Goal: Find specific page/section: Find specific page/section

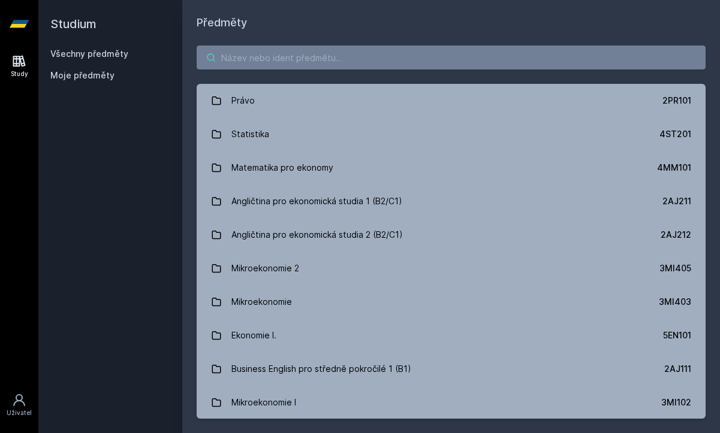
click at [293, 56] on input "search" at bounding box center [451, 58] width 509 height 24
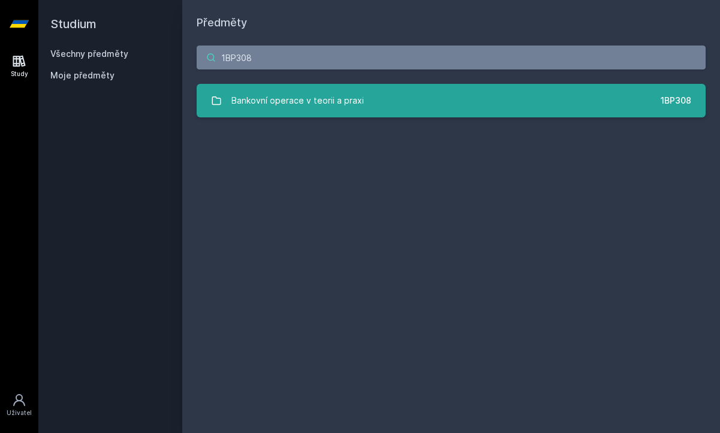
type input "1BP308"
click at [372, 89] on link "Bankovní operace v teorii a praxi 1BP308" at bounding box center [451, 101] width 509 height 34
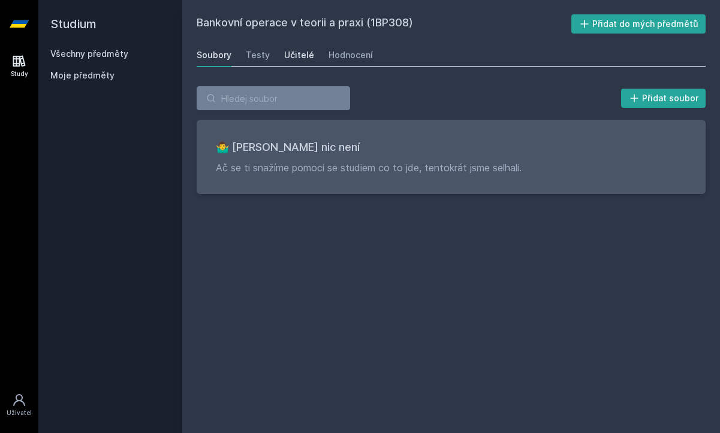
click at [299, 53] on div "Učitelé" at bounding box center [299, 55] width 30 height 12
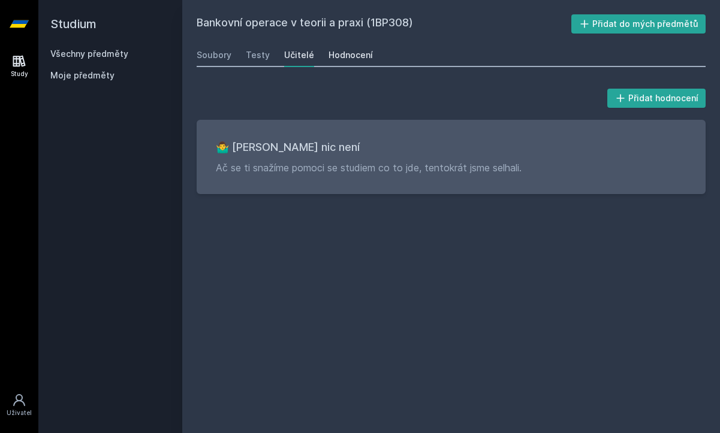
click at [341, 55] on div "Hodnocení" at bounding box center [351, 55] width 44 height 12
click at [217, 56] on div "Soubory" at bounding box center [214, 55] width 35 height 12
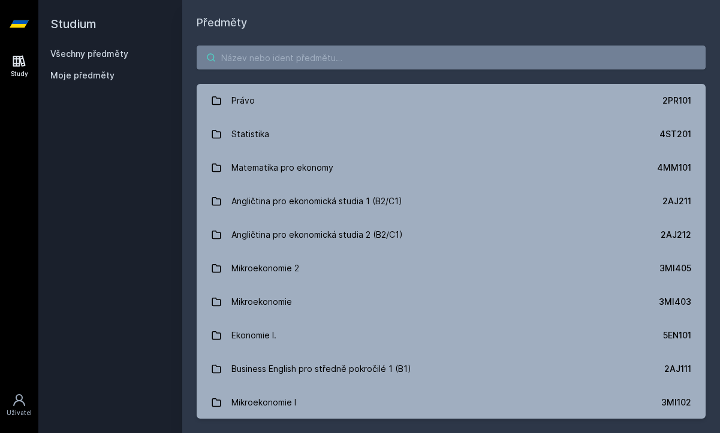
click at [263, 64] on input "search" at bounding box center [451, 58] width 509 height 24
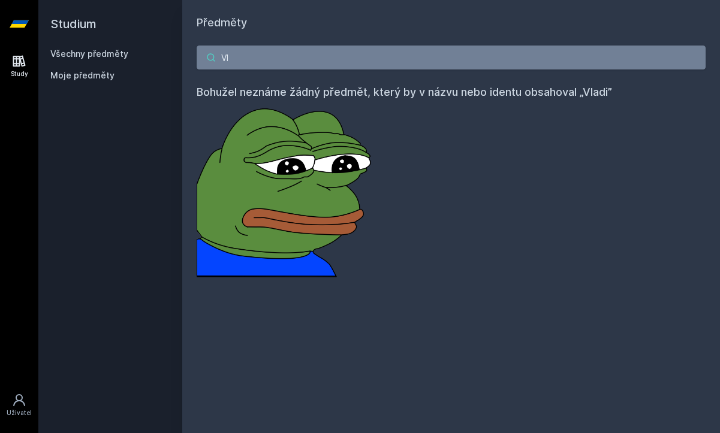
type input "V"
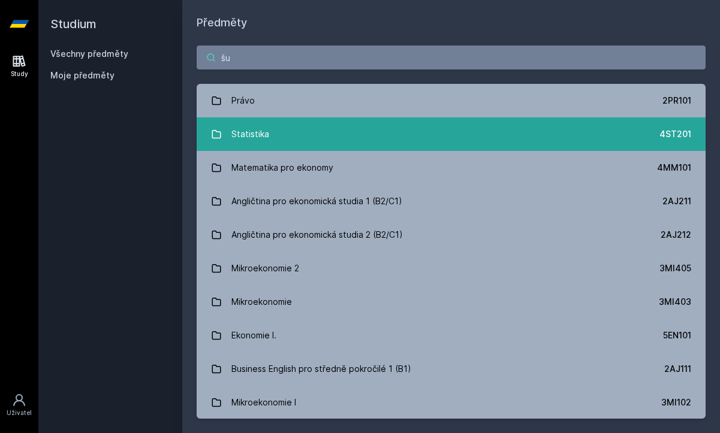
type input "šul"
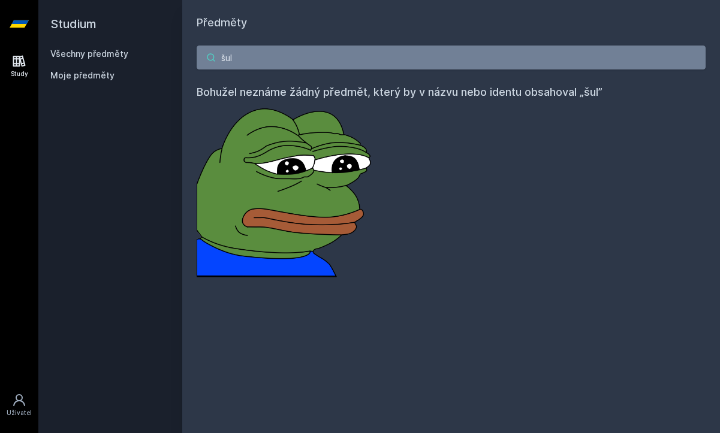
click at [691, 56] on input "šul" at bounding box center [451, 58] width 509 height 24
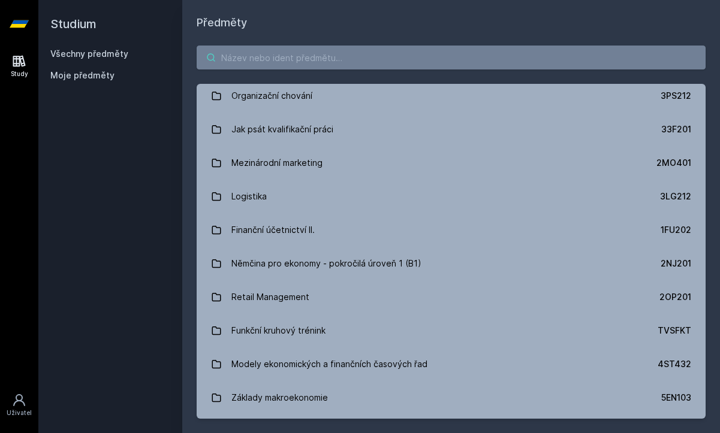
scroll to position [2119, 0]
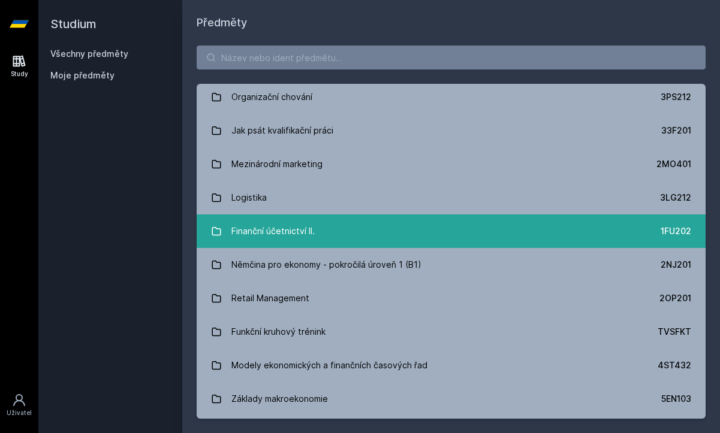
click at [289, 233] on div "Finanční účetnictví II." at bounding box center [272, 231] width 83 height 24
